Goal: Task Accomplishment & Management: Manage account settings

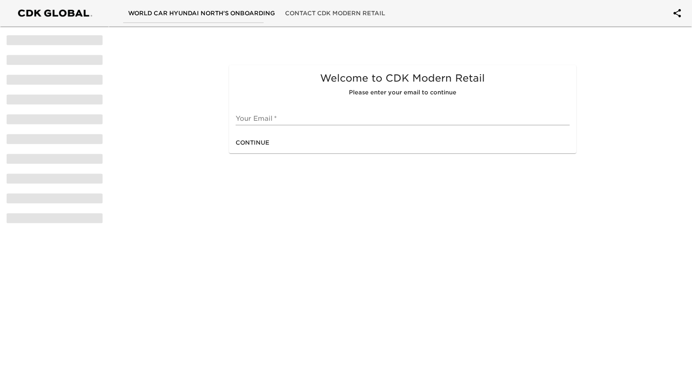
scroll to position [0, 1]
click at [381, 86] on div "Welcome to CDK Modern Retail Please enter your email to continue" at bounding box center [402, 85] width 334 height 26
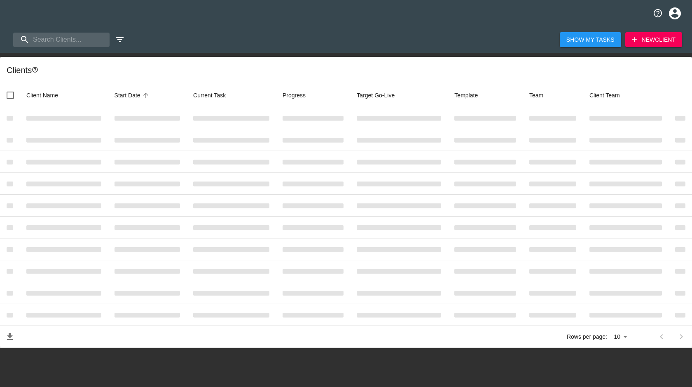
select select "10"
click at [301, 66] on div "Client s" at bounding box center [348, 69] width 682 height 13
click at [675, 16] on icon "profile" at bounding box center [675, 13] width 14 height 14
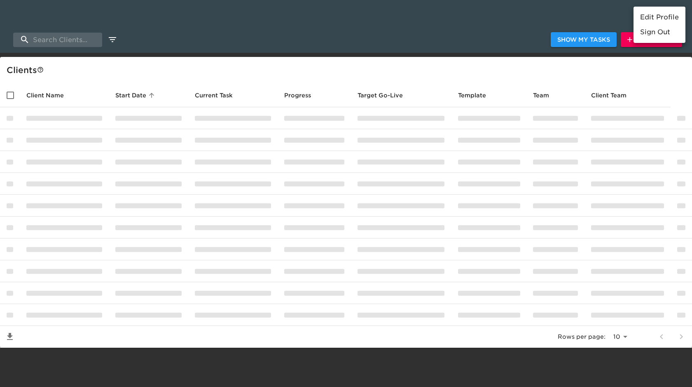
click at [675, 16] on li "Edit Profile" at bounding box center [660, 17] width 52 height 15
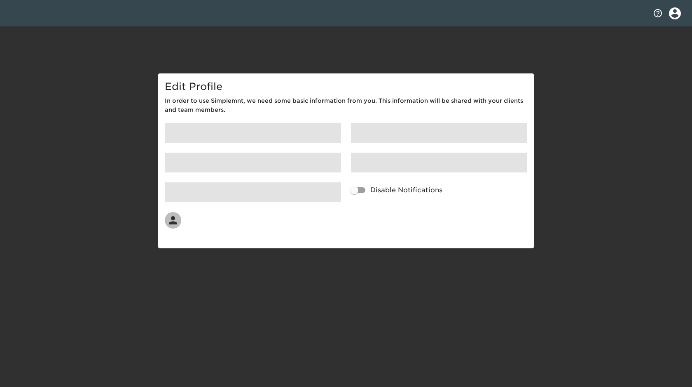
click at [317, 47] on div at bounding box center [346, 26] width 692 height 53
select select "10"
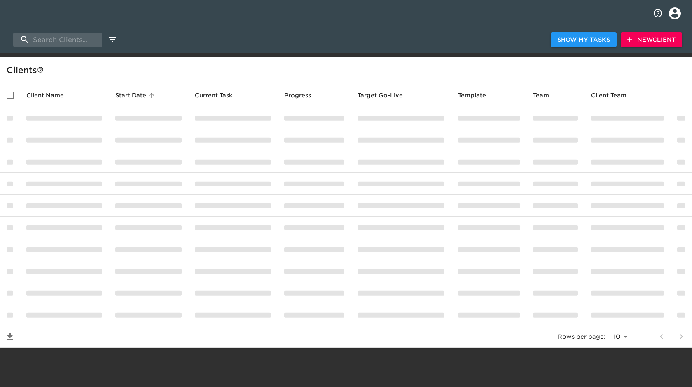
click at [140, 71] on div "Client s" at bounding box center [348, 69] width 682 height 13
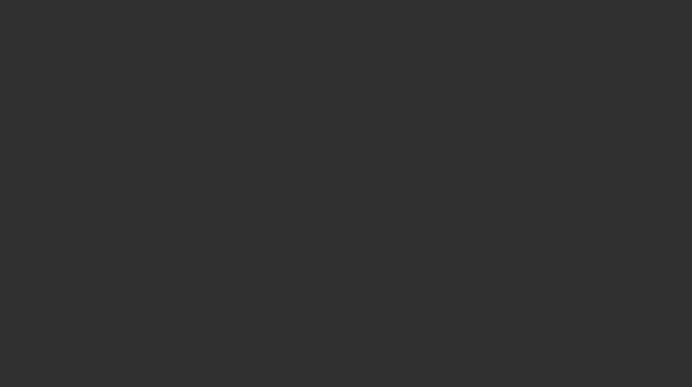
select select "10"
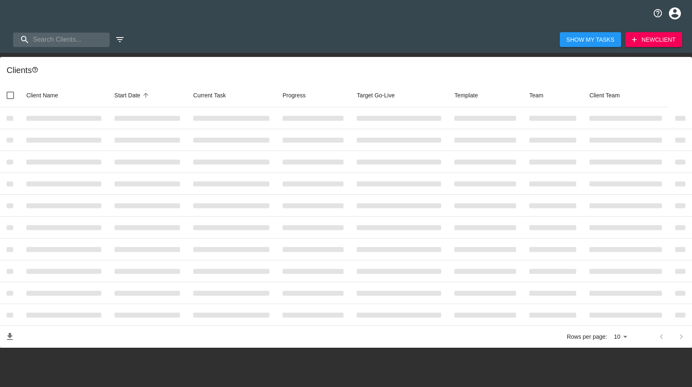
select select "10"
